Goal: Task Accomplishment & Management: Complete application form

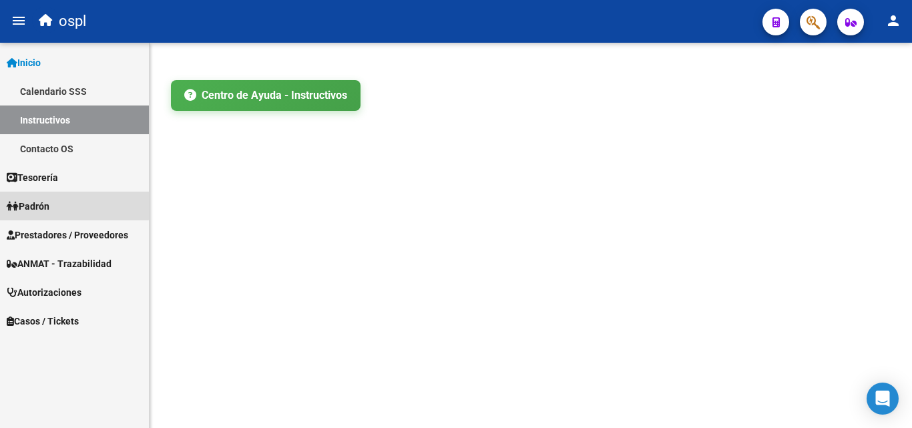
click at [67, 199] on link "Padrón" at bounding box center [74, 206] width 149 height 29
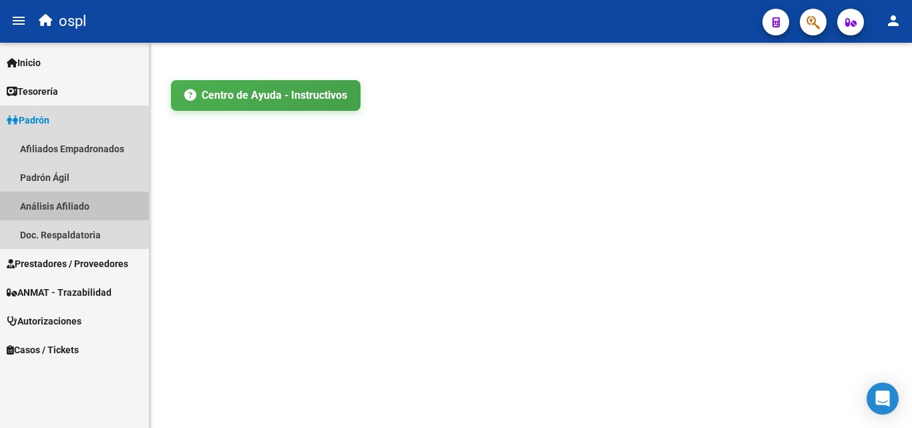
click at [94, 202] on link "Análisis Afiliado" at bounding box center [74, 206] width 149 height 29
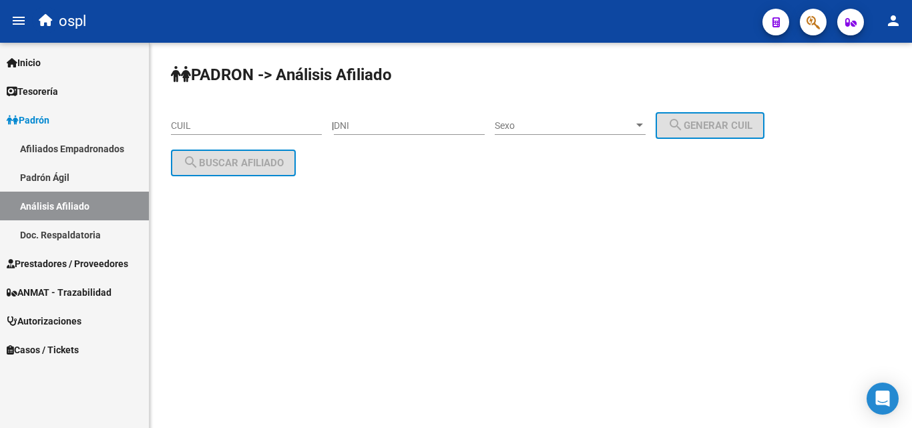
click at [397, 123] on input "DNI" at bounding box center [409, 125] width 151 height 11
type input "14875815"
click at [541, 123] on span "Sexo" at bounding box center [564, 125] width 139 height 11
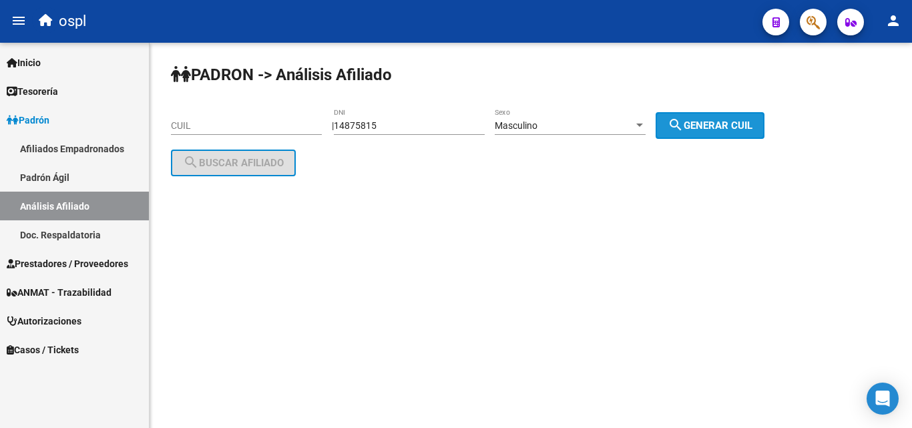
click at [731, 123] on span "search Generar CUIL" at bounding box center [710, 125] width 85 height 12
type input "20-14875815-9"
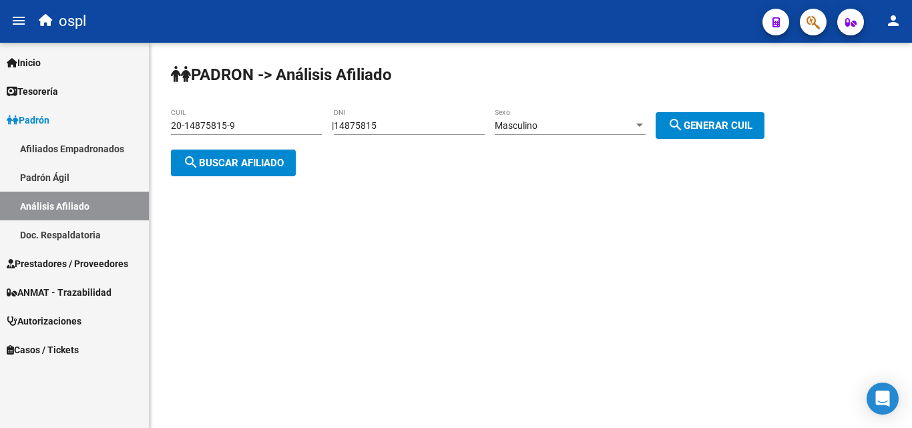
click at [290, 164] on button "search Buscar afiliado" at bounding box center [233, 163] width 125 height 27
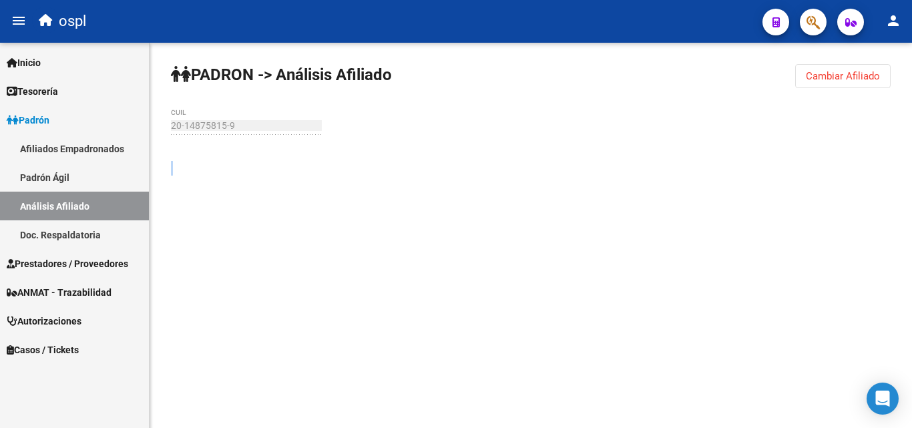
click at [290, 164] on div at bounding box center [531, 160] width 720 height 29
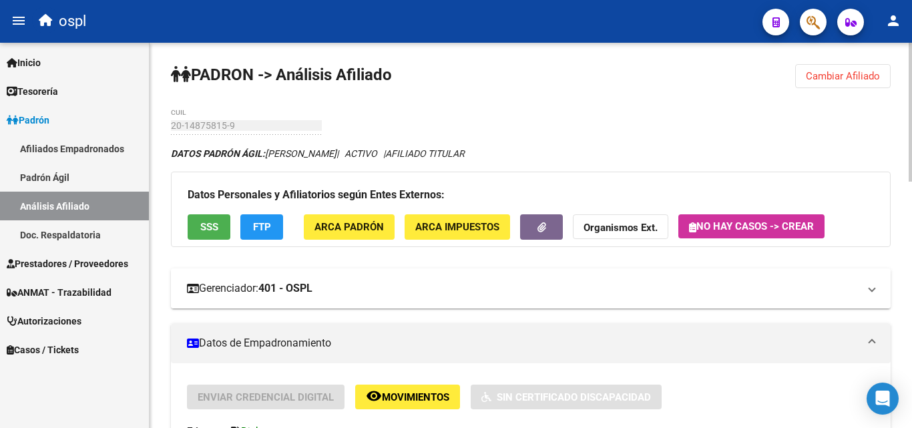
click at [334, 302] on mat-expansion-panel-header "Gerenciador: 401 - OSPL" at bounding box center [531, 288] width 720 height 40
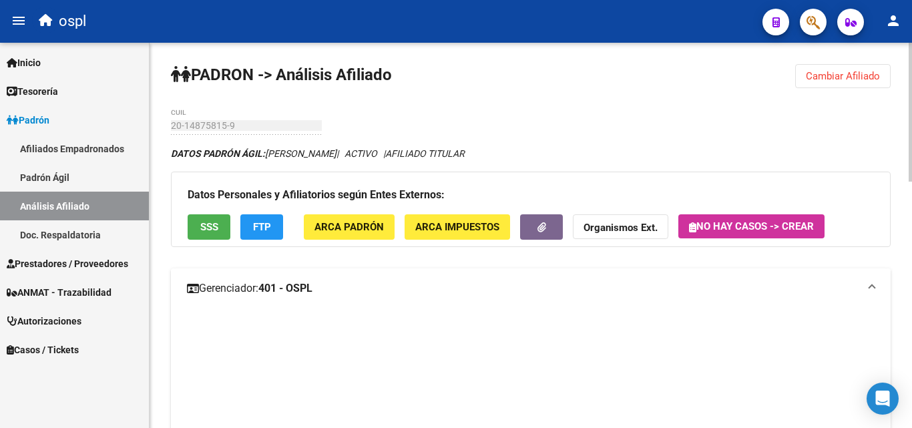
click at [334, 302] on mat-expansion-panel-header "Gerenciador: 401 - OSPL" at bounding box center [531, 288] width 720 height 40
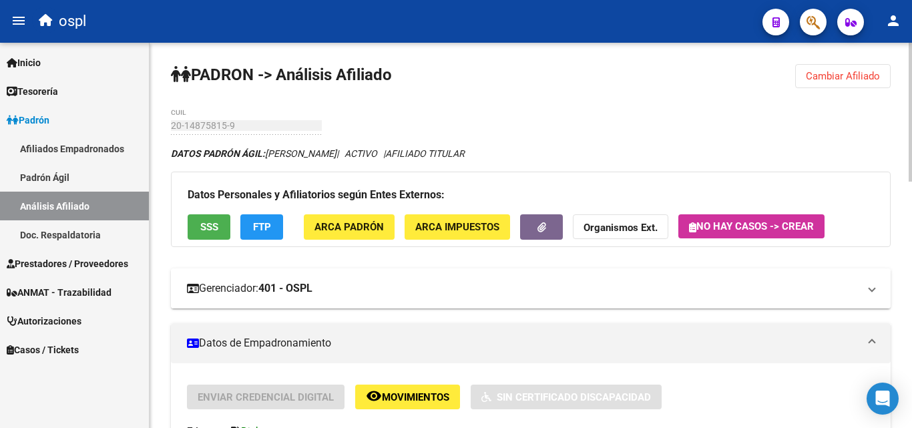
click at [364, 288] on mat-panel-title "Gerenciador: 401 - OSPL" at bounding box center [523, 288] width 672 height 15
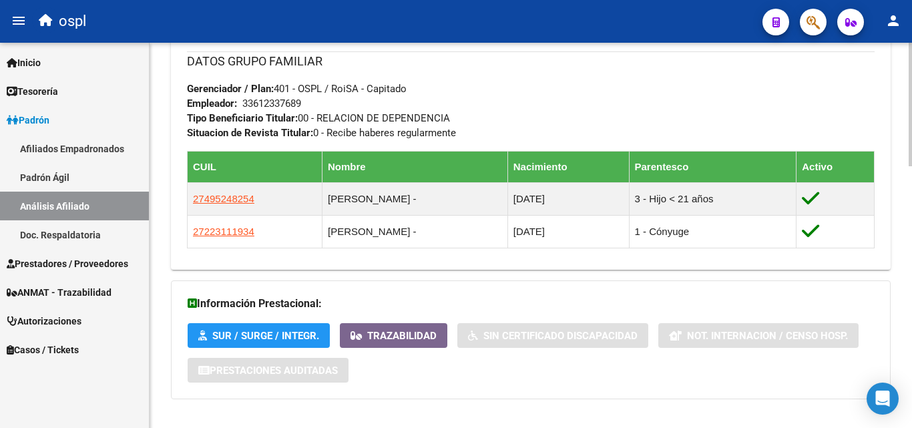
scroll to position [815, 0]
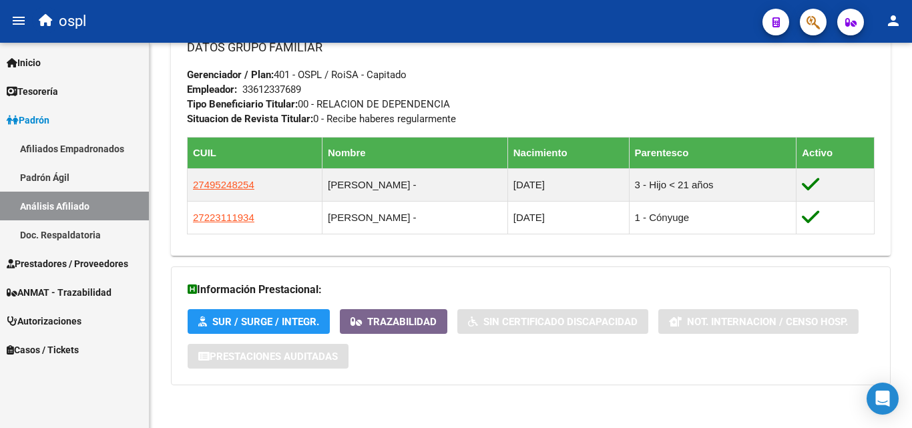
click at [83, 259] on span "Prestadores / Proveedores" at bounding box center [67, 263] width 121 height 15
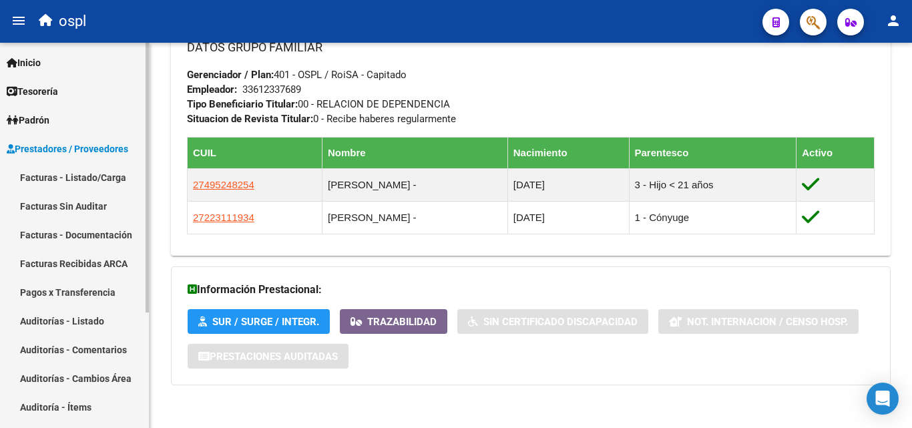
click at [92, 166] on link "Facturas - Listado/Carga" at bounding box center [74, 177] width 149 height 29
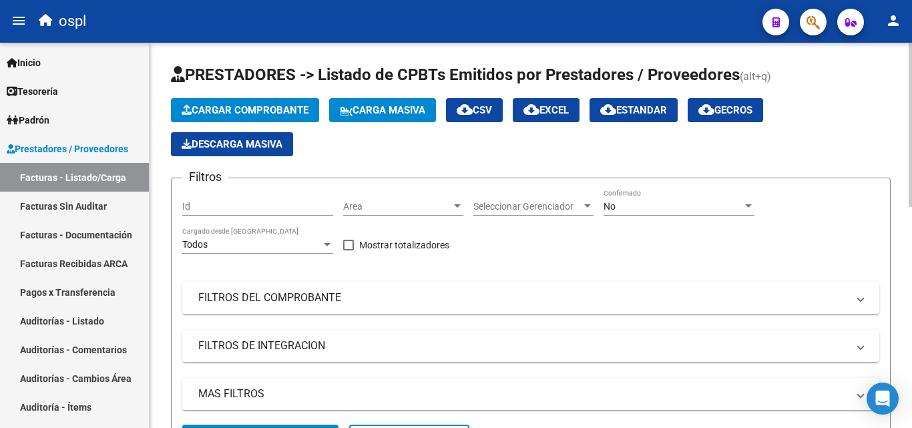
click at [367, 201] on span "Area" at bounding box center [397, 206] width 108 height 11
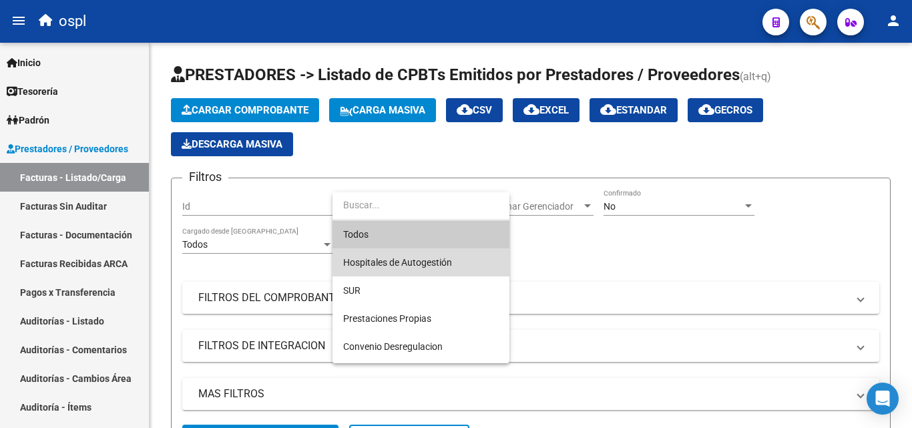
click at [399, 255] on span "Hospitales de Autogestión" at bounding box center [421, 262] width 156 height 28
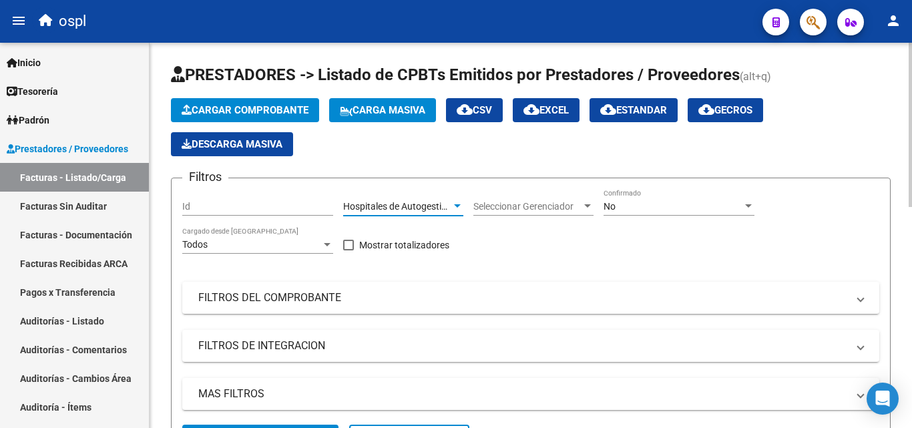
click at [477, 245] on div "Filtros Id Hospitales de Autogestión Area Seleccionar Gerenciador Seleccionar G…" at bounding box center [530, 307] width 697 height 236
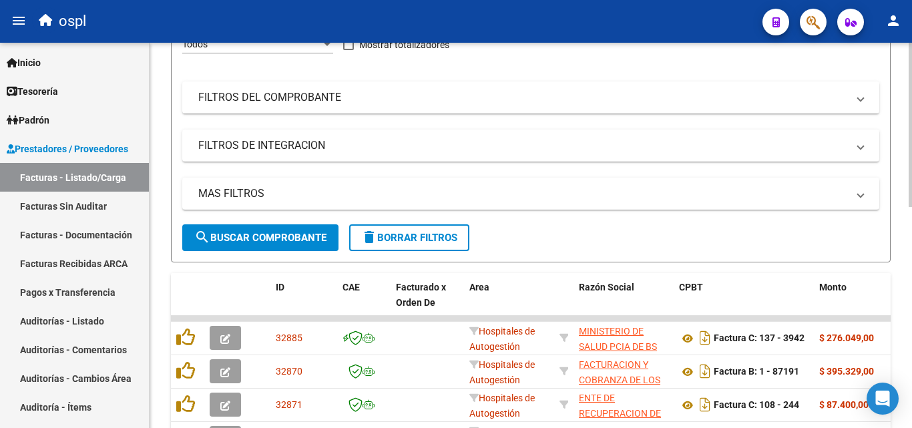
scroll to position [334, 0]
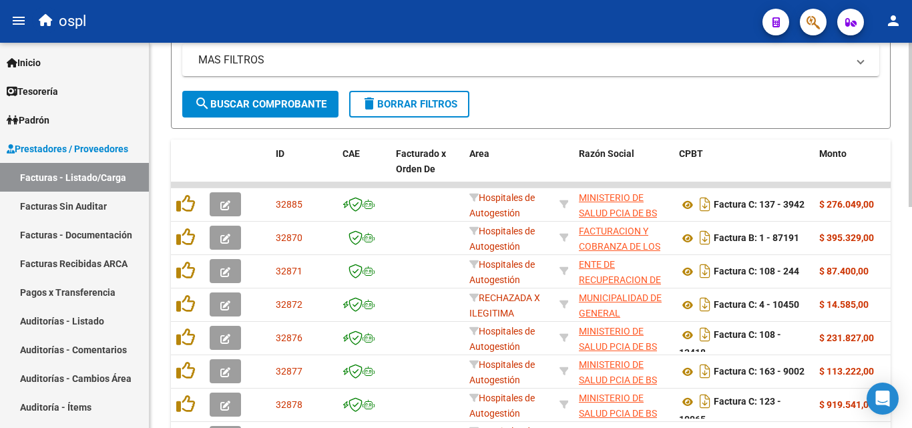
click at [256, 104] on span "search Buscar Comprobante" at bounding box center [260, 104] width 132 height 12
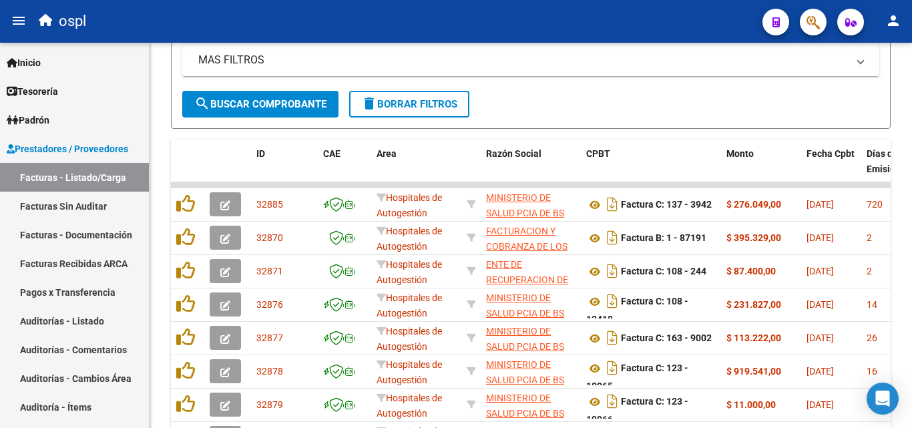
scroll to position [3, 0]
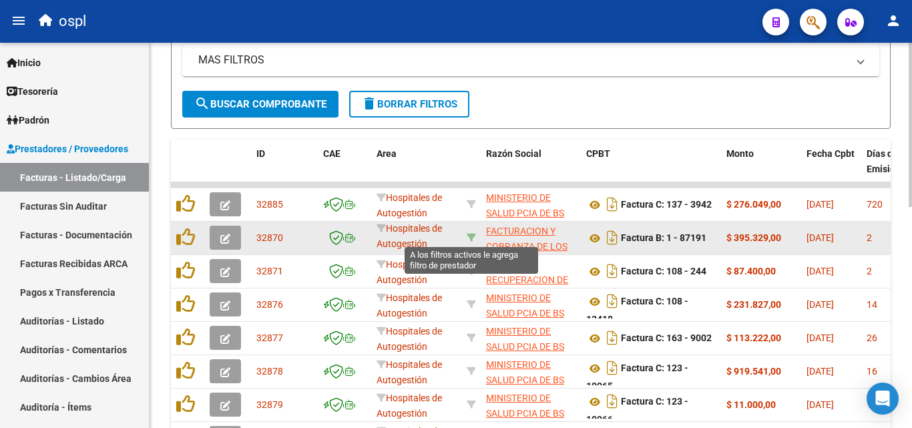
click at [470, 240] on icon at bounding box center [471, 237] width 9 height 9
type input "30715497456"
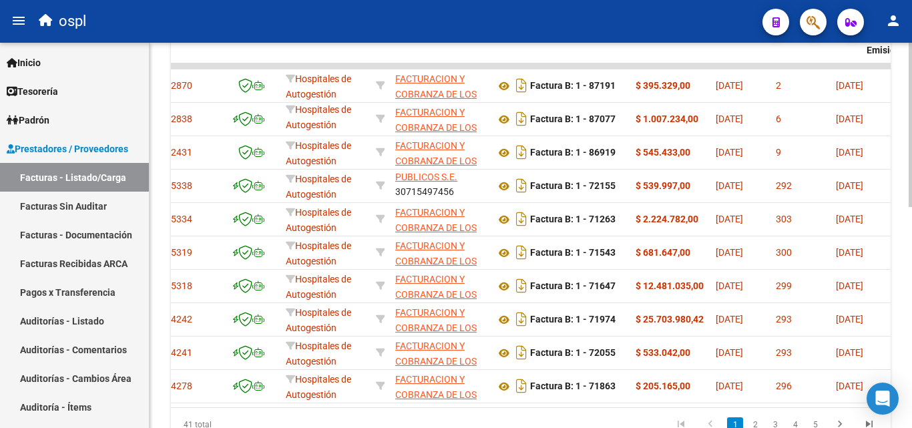
scroll to position [0, 0]
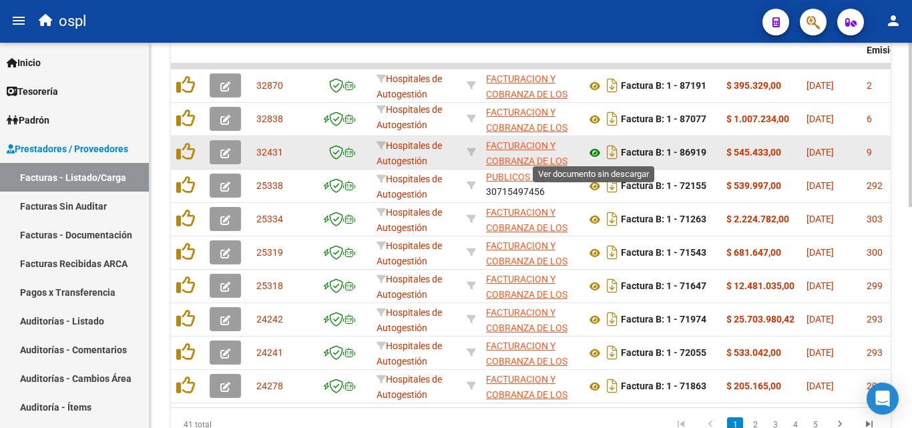
click at [591, 155] on icon at bounding box center [594, 153] width 17 height 16
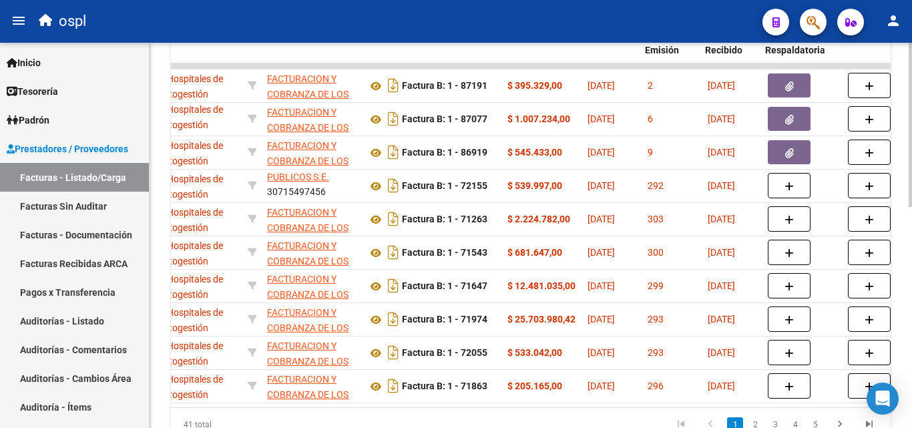
scroll to position [0, 226]
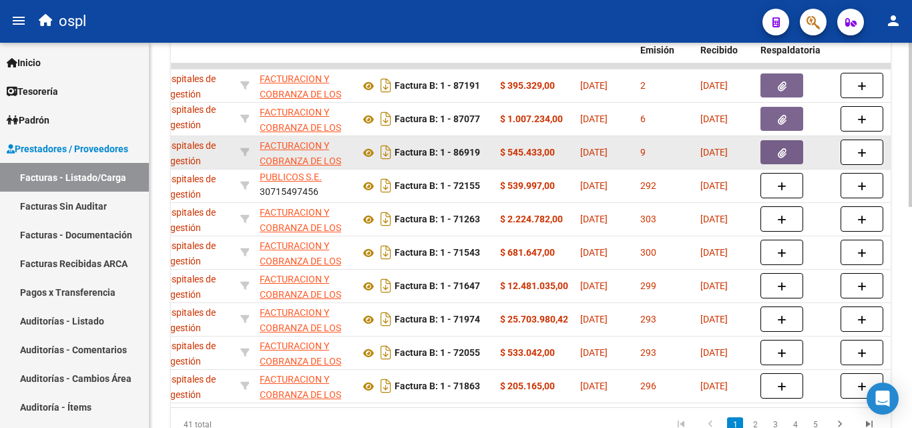
click at [791, 148] on button "button" at bounding box center [781, 152] width 43 height 24
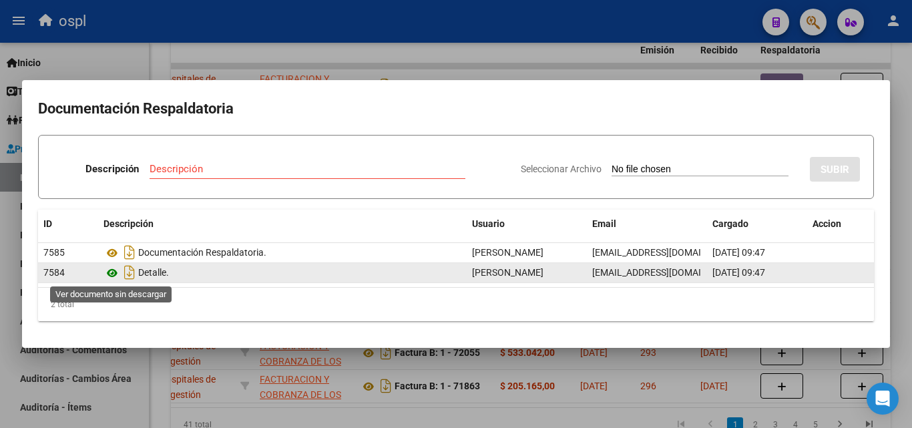
click at [109, 268] on icon at bounding box center [111, 273] width 17 height 16
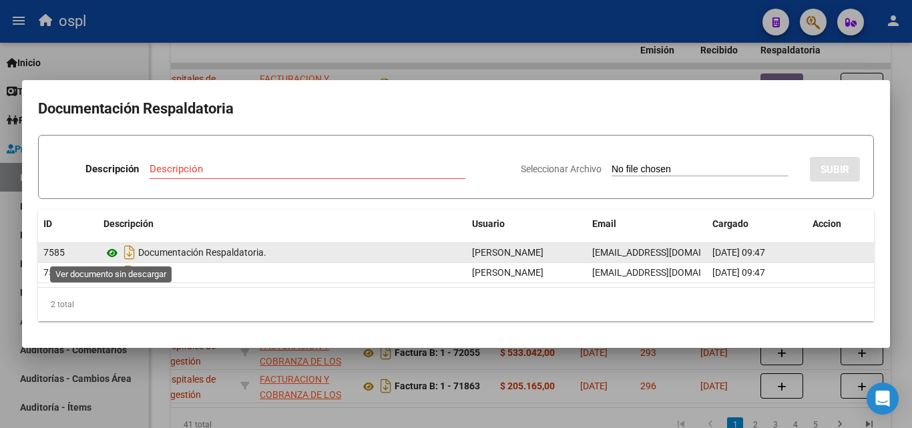
click at [115, 250] on icon at bounding box center [111, 253] width 17 height 16
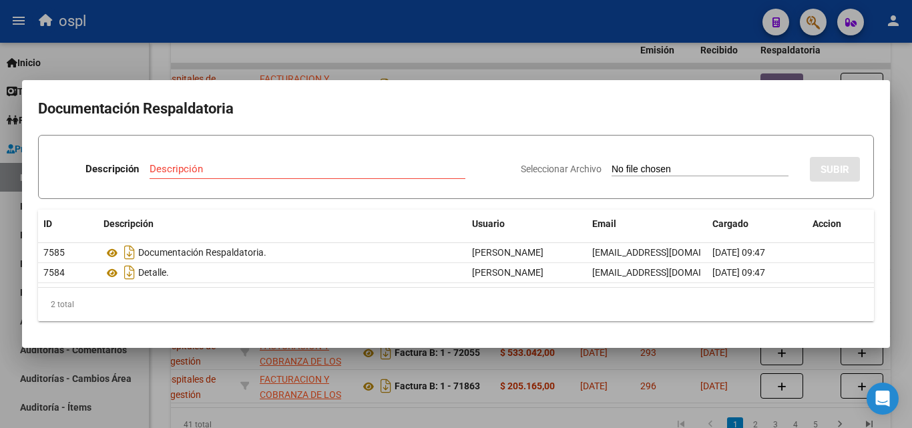
click at [238, 63] on div at bounding box center [456, 214] width 912 height 428
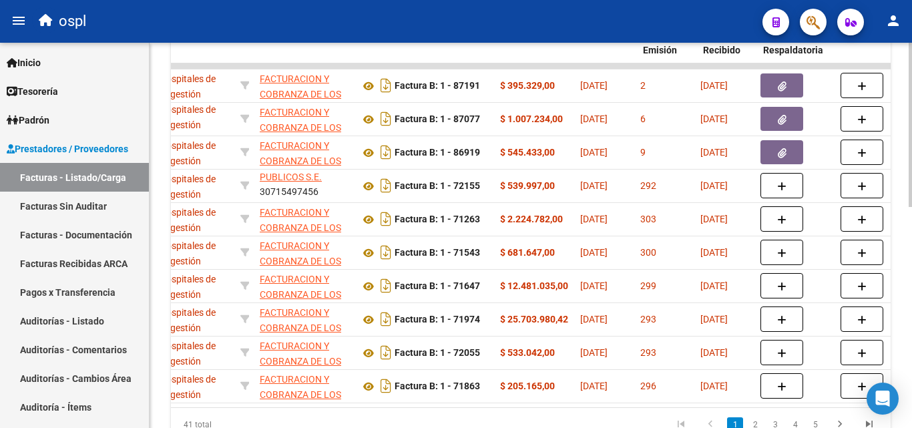
scroll to position [0, 0]
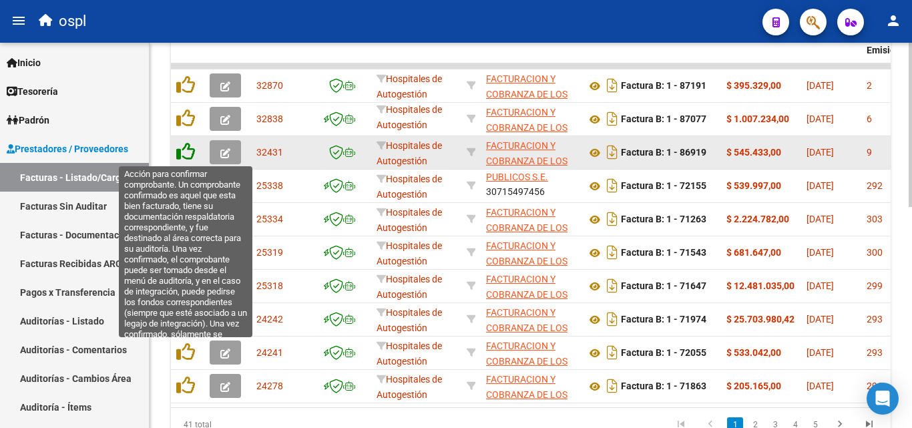
click at [185, 150] on icon at bounding box center [185, 151] width 19 height 19
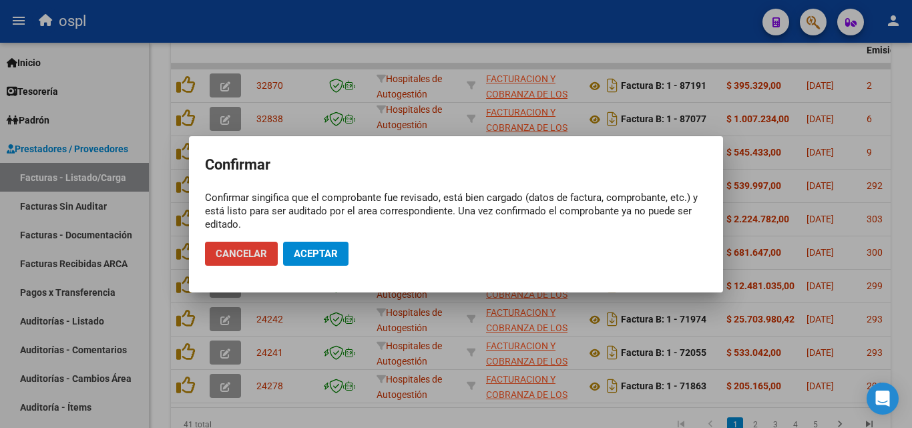
click at [312, 248] on span "Aceptar" at bounding box center [316, 254] width 44 height 12
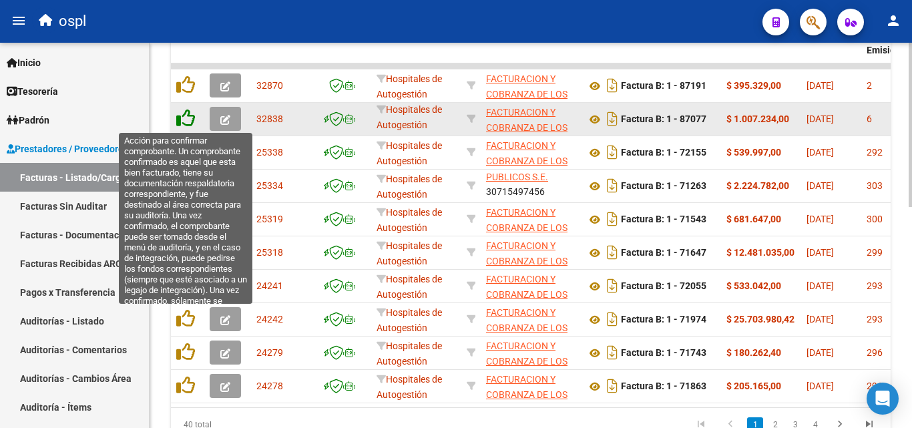
click at [181, 119] on icon at bounding box center [185, 118] width 19 height 19
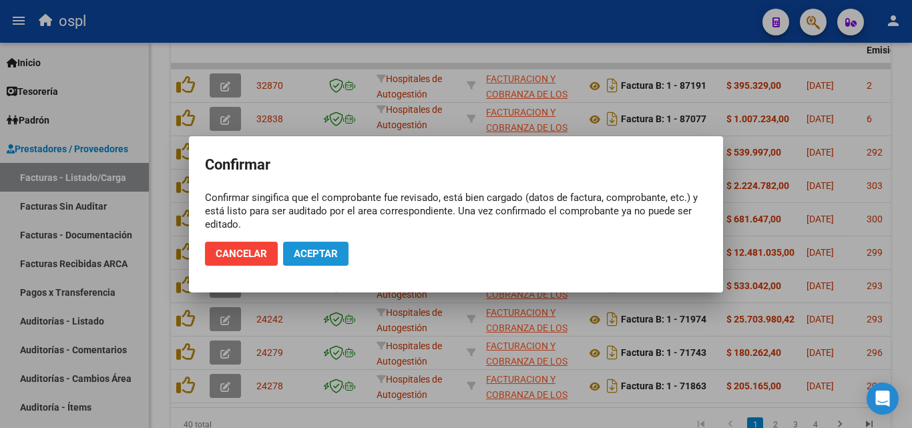
click at [323, 248] on span "Aceptar" at bounding box center [316, 254] width 44 height 12
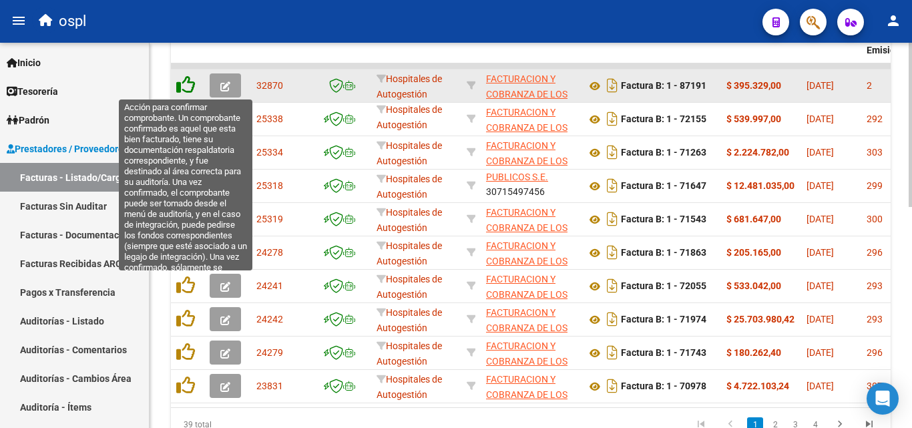
click at [180, 82] on icon at bounding box center [185, 84] width 19 height 19
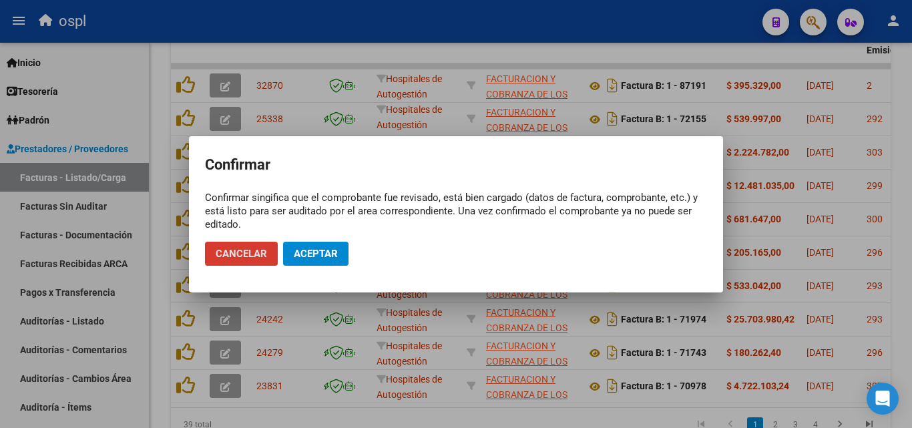
click at [327, 246] on button "Aceptar" at bounding box center [315, 254] width 65 height 24
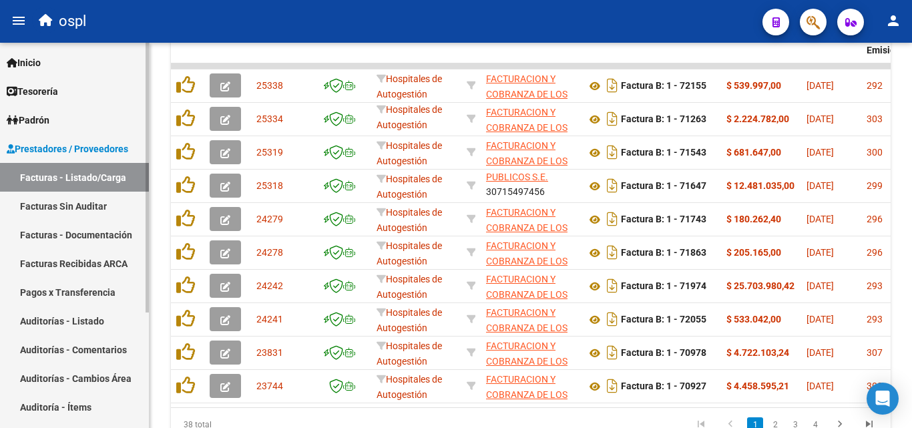
click at [113, 198] on link "Facturas Sin Auditar" at bounding box center [74, 206] width 149 height 29
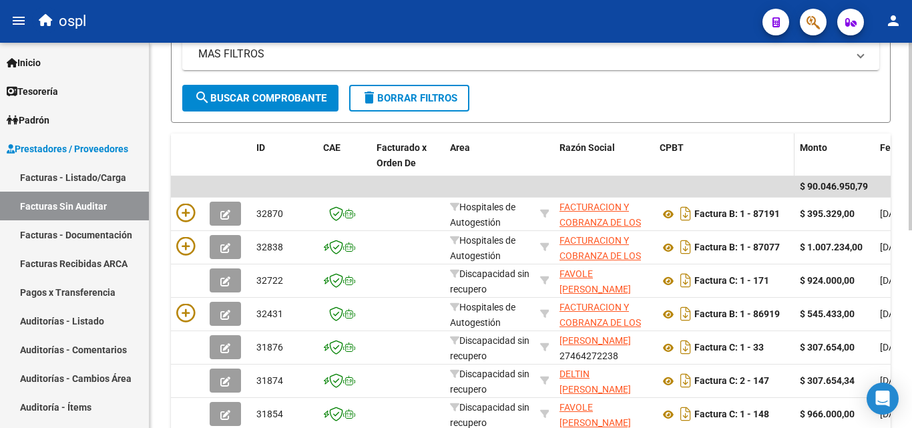
scroll to position [204, 0]
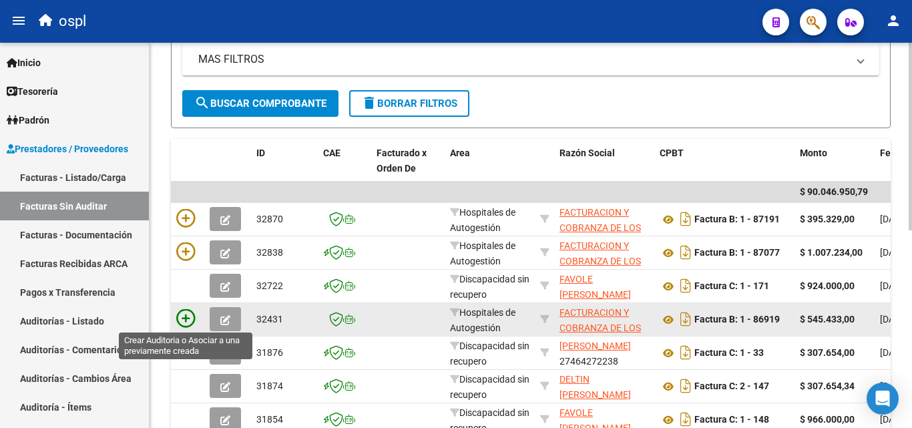
click at [188, 320] on icon at bounding box center [185, 318] width 19 height 19
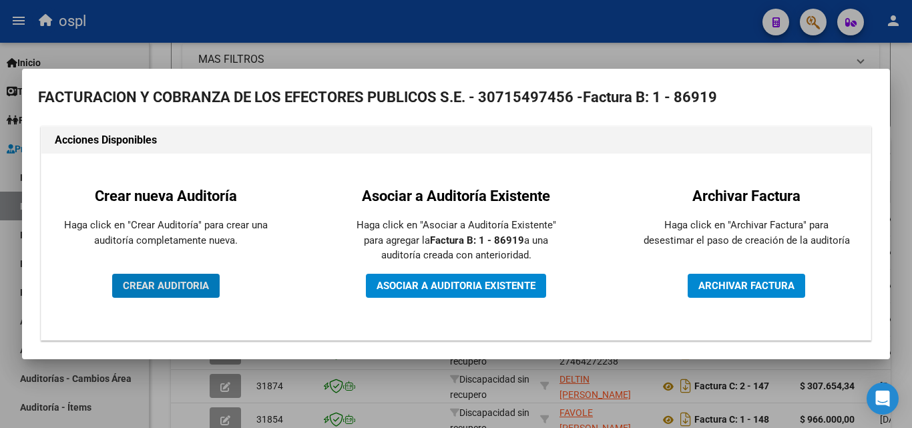
click at [196, 288] on span "CREAR AUDITORIA" at bounding box center [166, 286] width 86 height 12
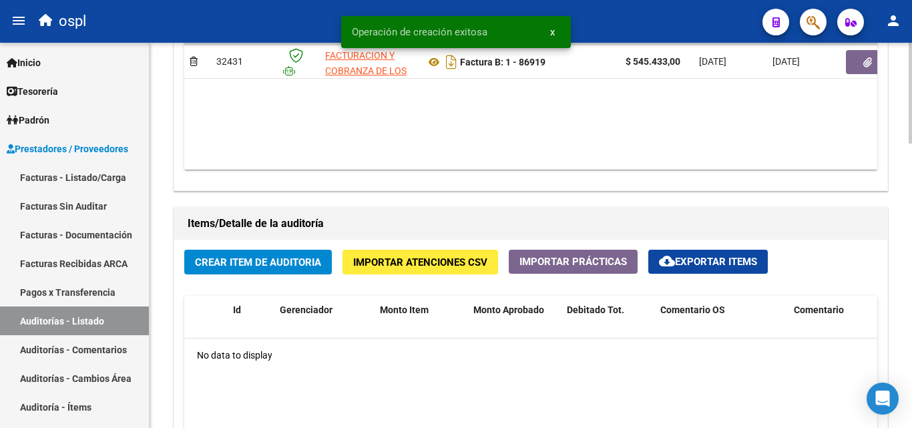
scroll to position [801, 0]
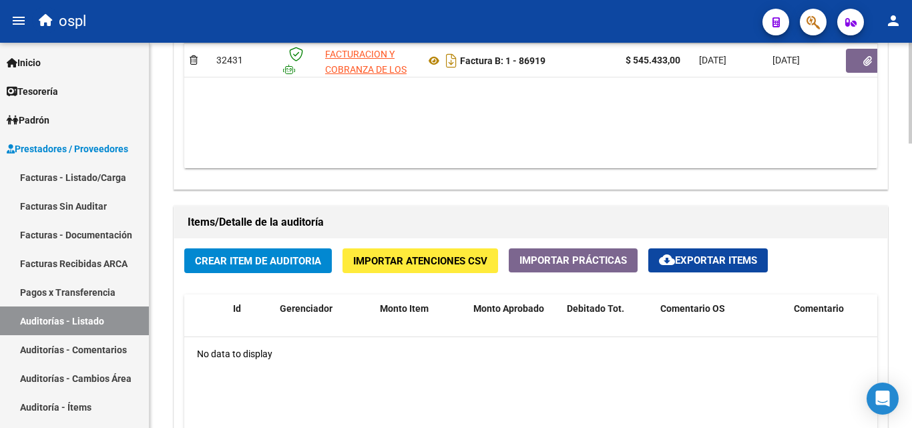
click at [268, 267] on span "Crear Item de Auditoria" at bounding box center [258, 261] width 126 height 12
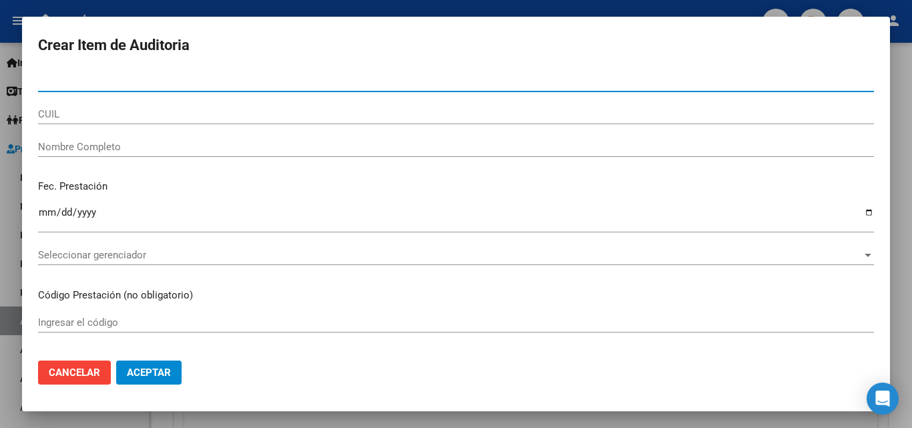
paste input "21553127"
type input "21553127"
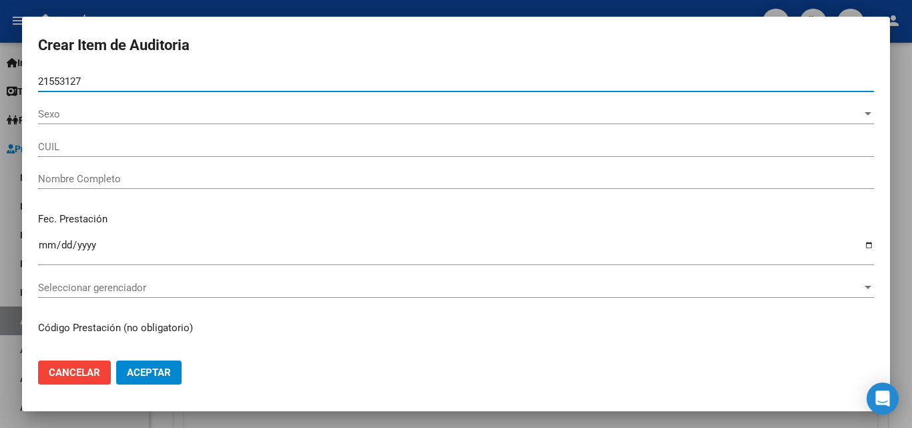
type input "27215531274"
type input "[PERSON_NAME]"
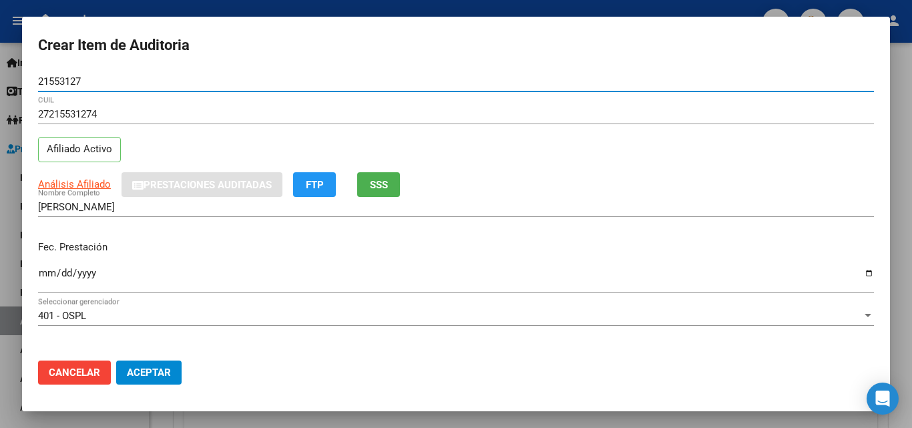
type input "21553127"
click at [370, 186] on span "SSS" at bounding box center [379, 185] width 18 height 12
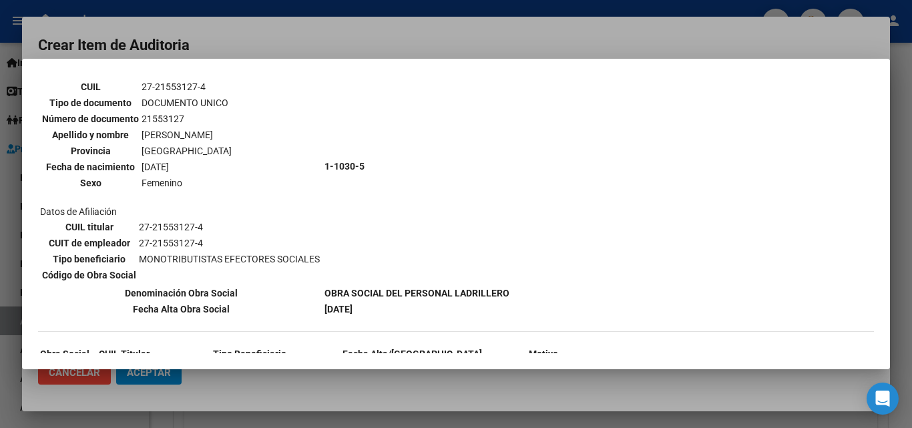
scroll to position [164, 0]
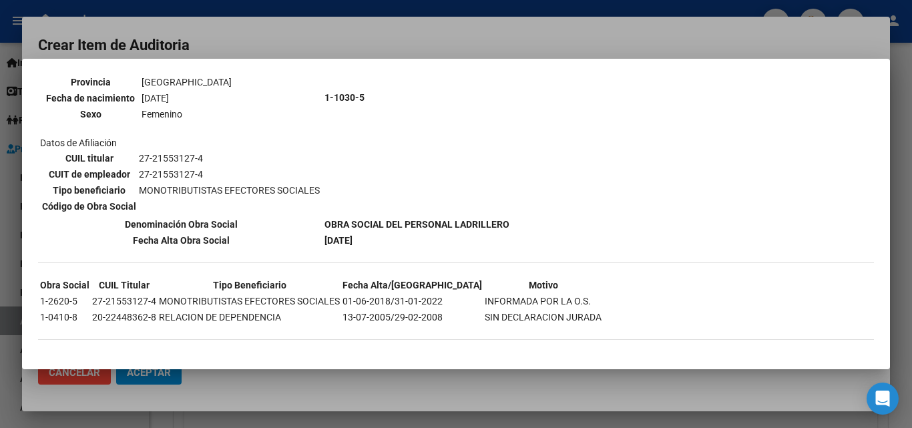
click at [279, 41] on div at bounding box center [456, 214] width 912 height 428
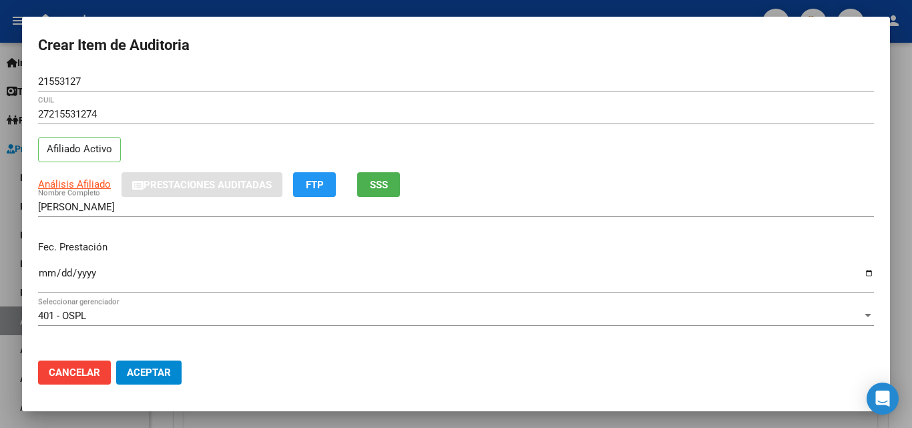
click at [66, 117] on input "27215531274" at bounding box center [456, 114] width 836 height 12
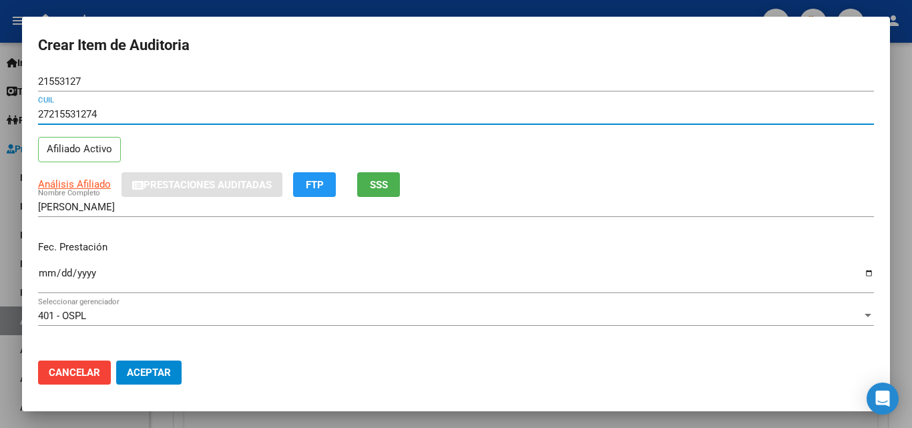
click at [66, 117] on input "27215531274" at bounding box center [456, 114] width 836 height 12
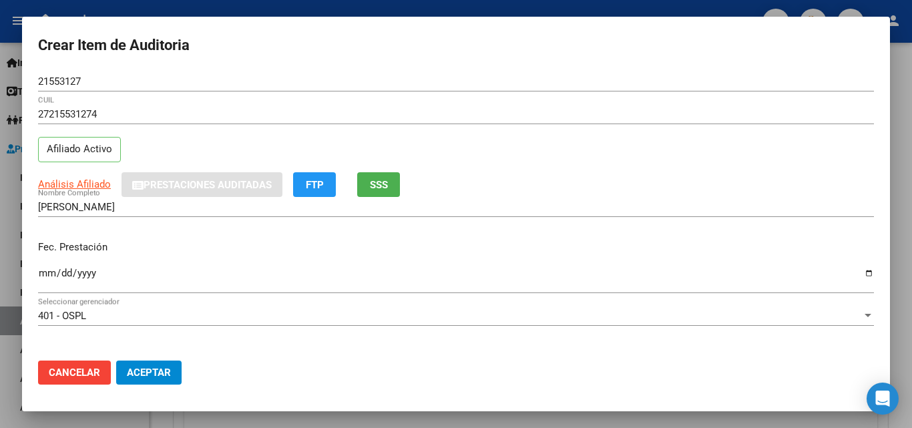
click at [292, 228] on div "[PERSON_NAME] Nombre Completo" at bounding box center [456, 213] width 836 height 33
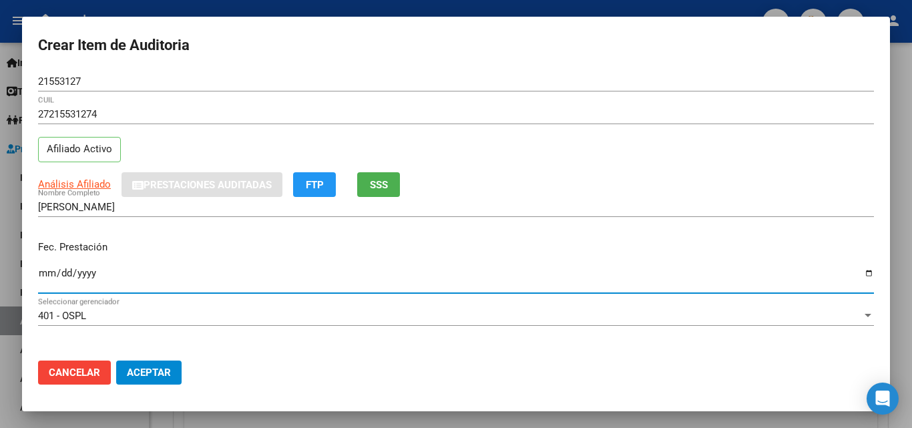
click at [858, 272] on input "Ingresar la fecha" at bounding box center [456, 278] width 836 height 21
click at [218, 229] on div "[PERSON_NAME] Nombre Completo" at bounding box center [456, 213] width 836 height 33
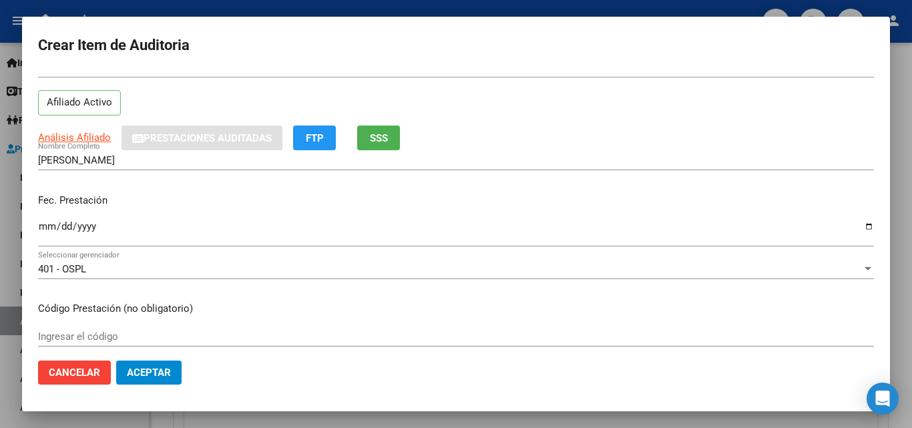
scroll to position [67, 0]
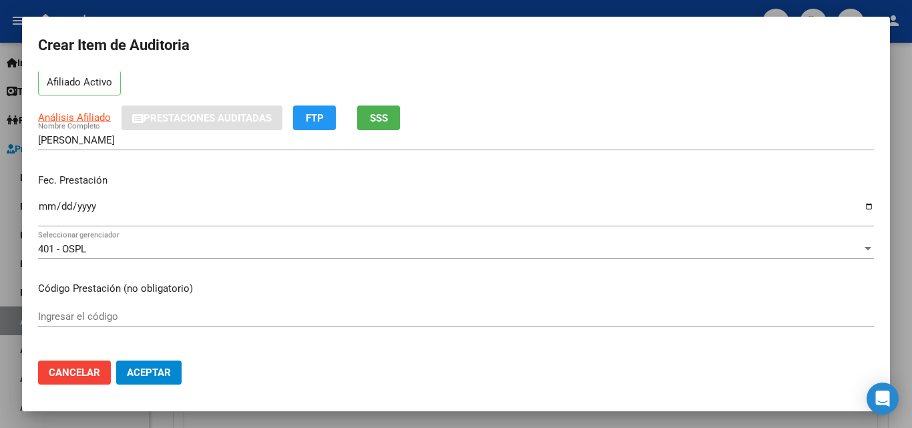
click at [860, 208] on input "[DATE]" at bounding box center [456, 211] width 836 height 21
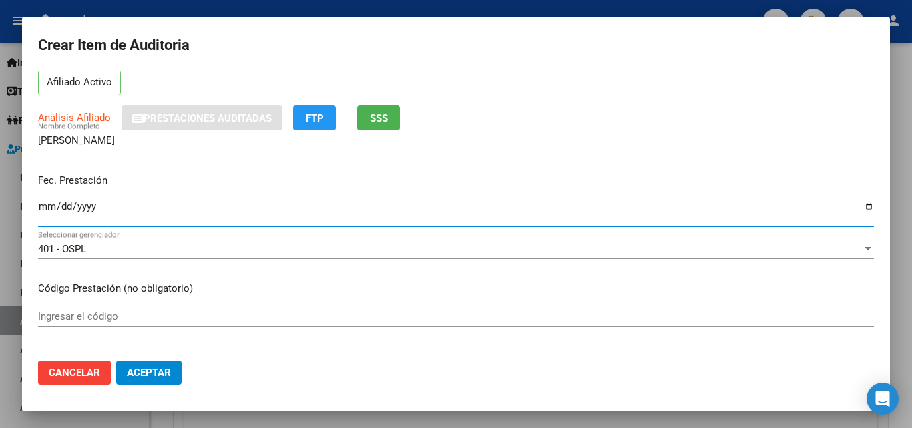
type input "[DATE]"
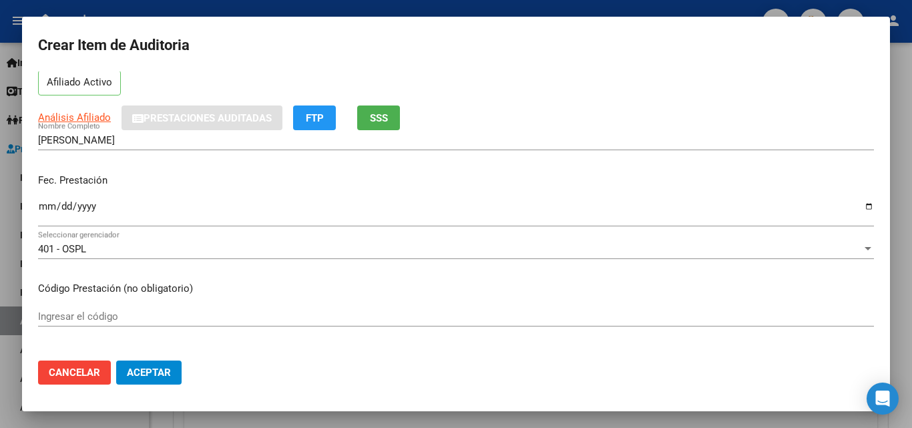
click at [196, 190] on div "Fec. Prestación [DATE] Ingresar la fecha" at bounding box center [456, 201] width 836 height 76
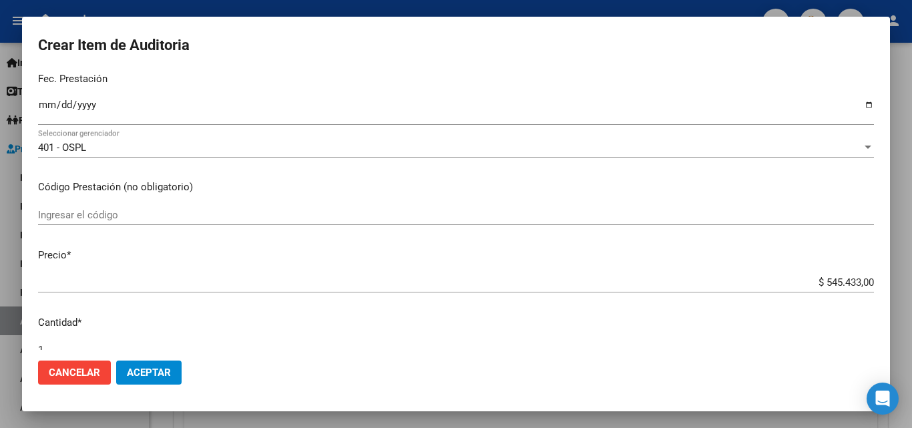
scroll to position [200, 0]
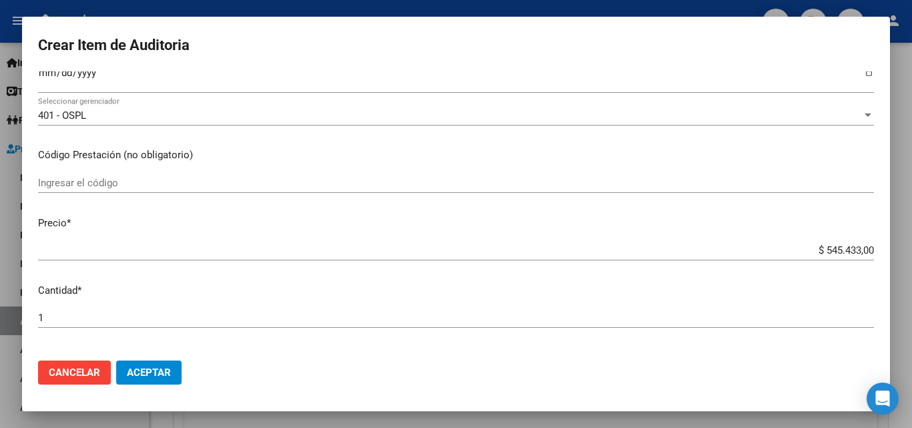
click at [252, 154] on p "Código Prestación (no obligatorio)" at bounding box center [456, 155] width 836 height 15
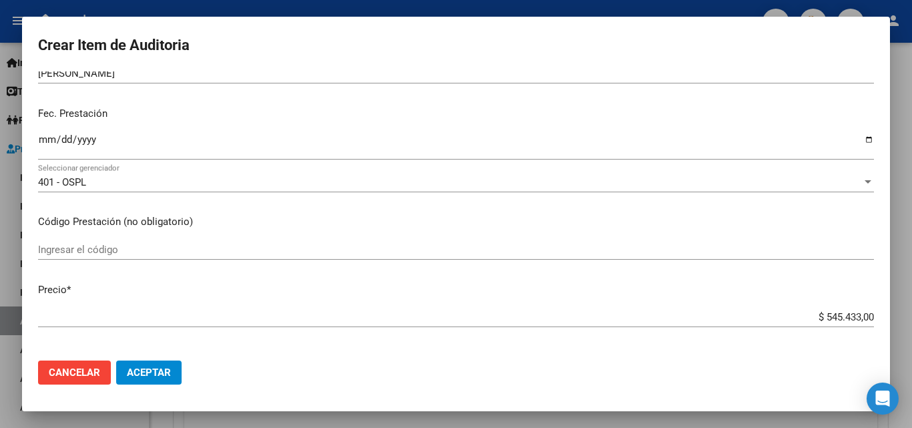
click at [77, 374] on span "Cancelar" at bounding box center [74, 372] width 51 height 12
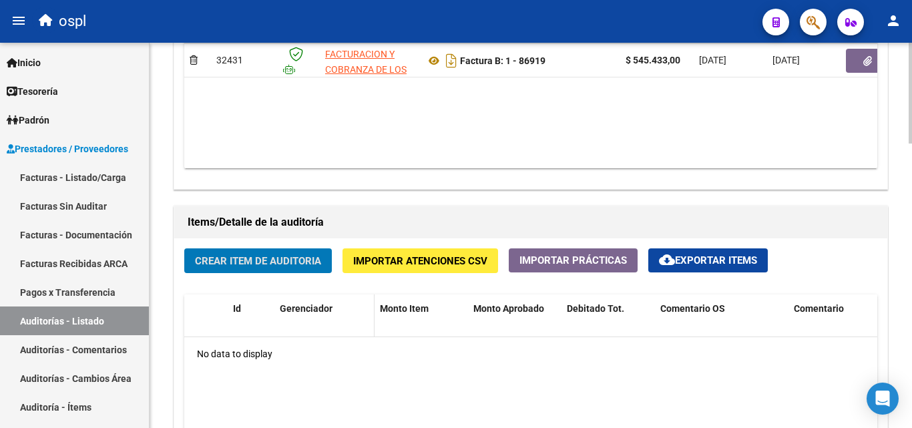
scroll to position [868, 0]
